Goal: Information Seeking & Learning: Find contact information

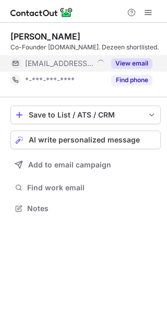
scroll to position [201, 167]
click at [137, 60] on button "View email" at bounding box center [131, 63] width 41 height 10
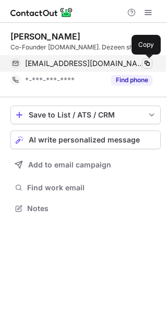
click at [147, 66] on span at bounding box center [147, 63] width 8 height 8
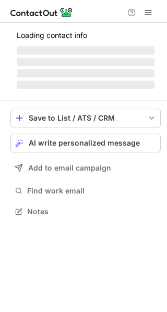
scroll to position [211, 167]
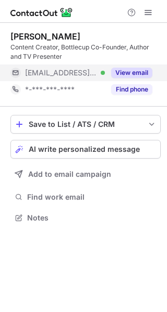
click at [141, 68] on div "View email" at bounding box center [128, 73] width 47 height 17
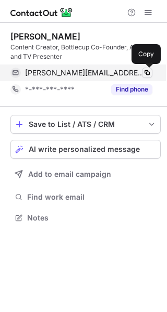
click at [147, 74] on span at bounding box center [147, 73] width 8 height 8
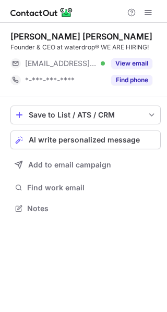
scroll to position [201, 167]
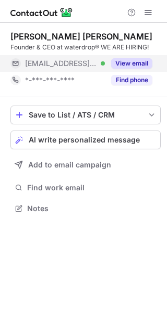
click at [137, 57] on div "View email" at bounding box center [128, 63] width 47 height 17
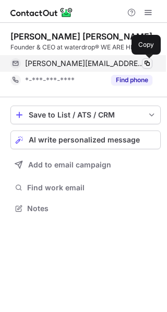
click at [149, 63] on span at bounding box center [147, 63] width 8 height 8
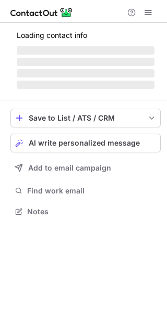
scroll to position [201, 167]
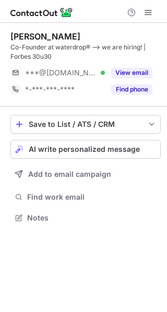
scroll to position [211, 167]
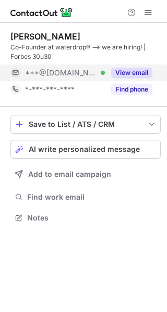
click at [140, 69] on button "View email" at bounding box center [131, 73] width 41 height 10
